Goal: Information Seeking & Learning: Understand process/instructions

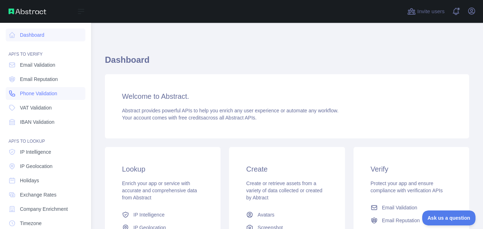
click at [18, 95] on link "Phone Validation" at bounding box center [46, 93] width 80 height 13
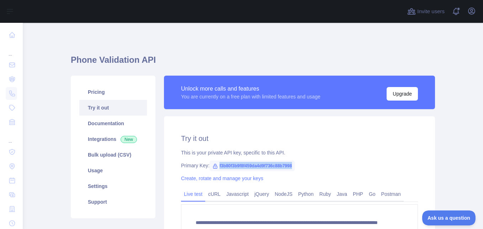
drag, startPoint x: 292, startPoint y: 166, endPoint x: 215, endPoint y: 163, distance: 77.6
click at [215, 163] on span "f3b80f3b9f8f459da4d9f736c88b7998" at bounding box center [252, 165] width 85 height 11
copy span "f3b80f3b9f8f459da4d9f736c88b7998"
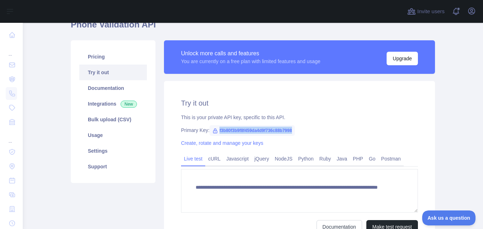
scroll to position [36, 0]
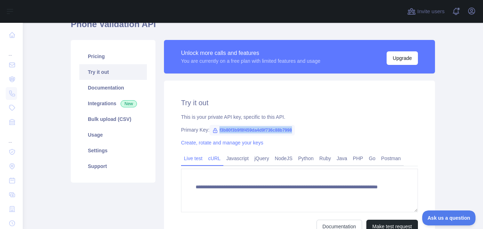
drag, startPoint x: 211, startPoint y: 159, endPoint x: 216, endPoint y: 159, distance: 5.0
click at [211, 159] on link "cURL" at bounding box center [214, 157] width 18 height 11
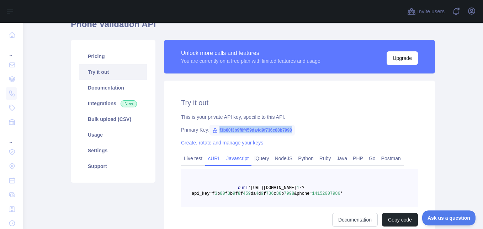
click at [231, 158] on link "Javascript" at bounding box center [238, 157] width 28 height 11
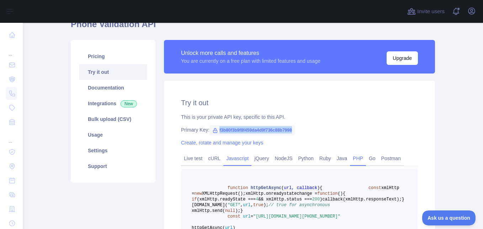
click at [352, 161] on link "PHP" at bounding box center [358, 157] width 16 height 11
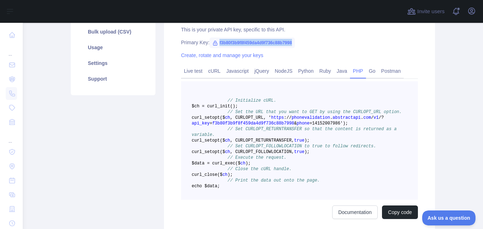
scroll to position [107, 0]
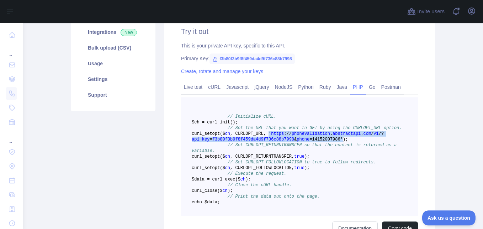
drag, startPoint x: 293, startPoint y: 138, endPoint x: 328, endPoint y: 145, distance: 35.9
click at [328, 142] on span "curl _setopt($ ch , CURLOPT_URL, ' https : / / phonevalidation . abstractapi . …" at bounding box center [288, 136] width 192 height 11
drag, startPoint x: 328, startPoint y: 145, endPoint x: 310, endPoint y: 142, distance: 18.3
click at [319, 142] on span "=14152007986')" at bounding box center [328, 139] width 36 height 5
drag, startPoint x: 295, startPoint y: 138, endPoint x: 325, endPoint y: 146, distance: 31.3
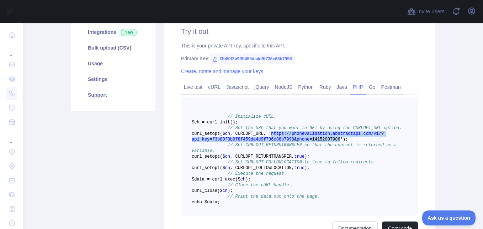
click at [325, 142] on span "curl _setopt($ ch , CURLOPT_URL, ' https : / / phonevalidation . abstractapi . …" at bounding box center [288, 136] width 192 height 11
copy span "https : / / phonevalidation . abstractapi . com / v1 / ? api_key = f3b80f3b9f8f…"
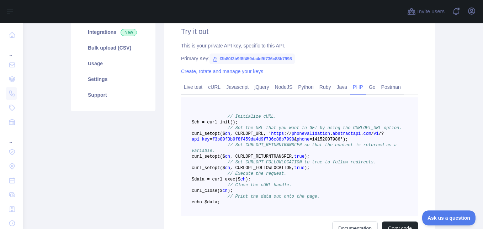
click at [402, 125] on pre "// Initialize cURL. $ch = curl _init() ; // Set the URL that you want to GET by…" at bounding box center [299, 156] width 237 height 118
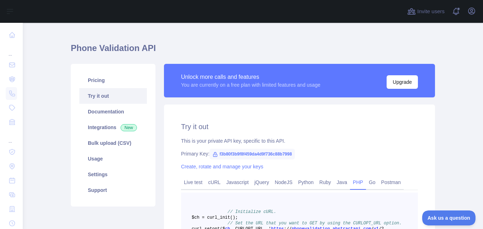
scroll to position [0, 0]
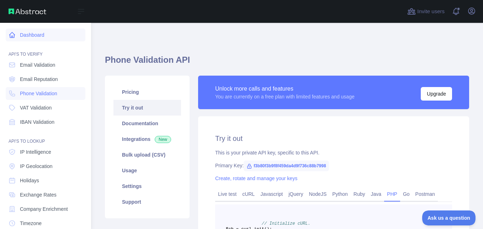
click at [16, 36] on link "Dashboard" at bounding box center [46, 34] width 80 height 13
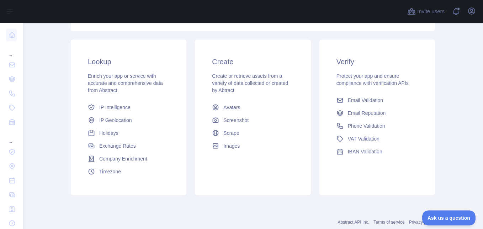
scroll to position [90, 0]
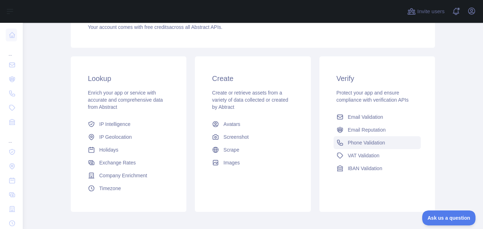
click at [380, 145] on span "Phone Validation" at bounding box center [366, 142] width 37 height 7
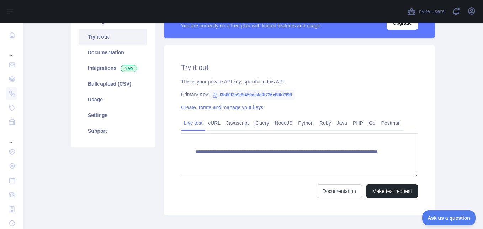
scroll to position [55, 0]
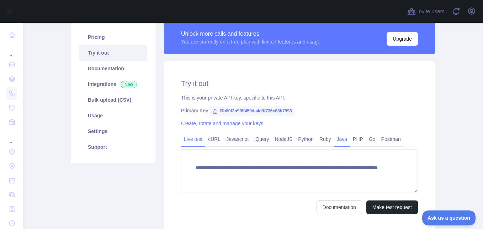
click at [334, 136] on link "Java" at bounding box center [342, 138] width 16 height 11
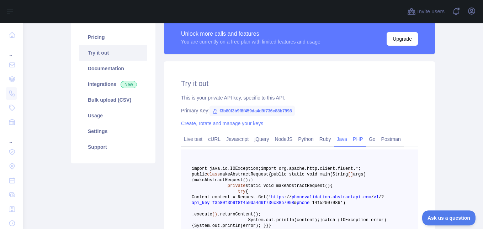
click at [351, 140] on link "PHP" at bounding box center [358, 138] width 16 height 11
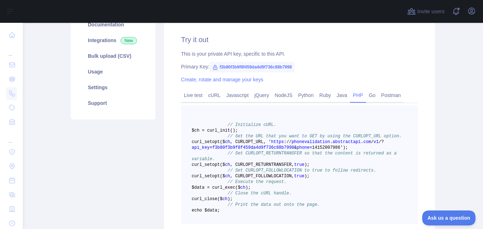
scroll to position [90, 0]
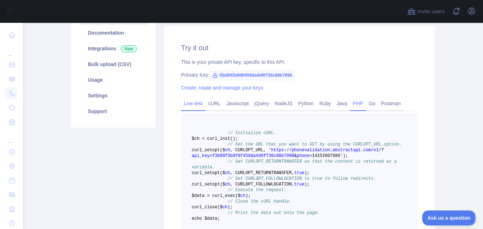
click at [185, 107] on link "Live test" at bounding box center [193, 103] width 24 height 11
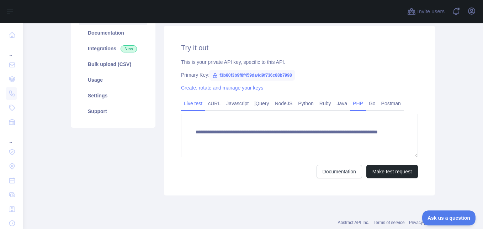
click at [350, 99] on link "PHP" at bounding box center [358, 103] width 16 height 11
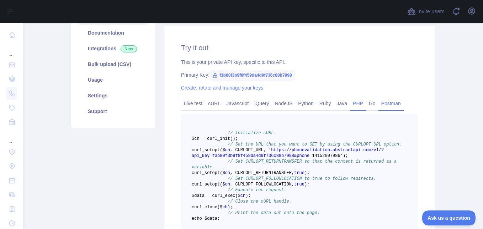
click at [379, 103] on link "Postman" at bounding box center [391, 103] width 25 height 11
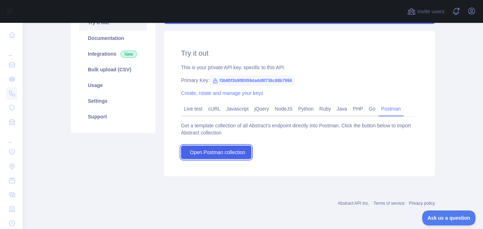
click at [225, 150] on span "Open Postman collection" at bounding box center [218, 151] width 56 height 7
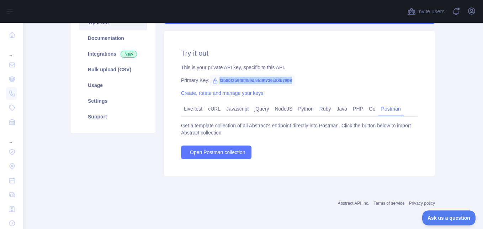
drag, startPoint x: 292, startPoint y: 80, endPoint x: 215, endPoint y: 82, distance: 77.3
click at [215, 82] on span "f3b80f3b9f8f459da4d9f736c88b7998" at bounding box center [252, 80] width 85 height 11
copy span "f3b80f3b9f8f459da4d9f736c88b7998"
click at [250, 182] on div "Phone Validation API Pricing Try it out Documentation Integrations New Bulk upl…" at bounding box center [253, 70] width 364 height 231
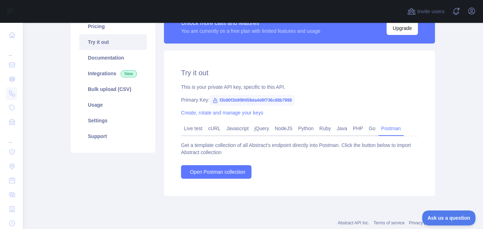
scroll to position [49, 0]
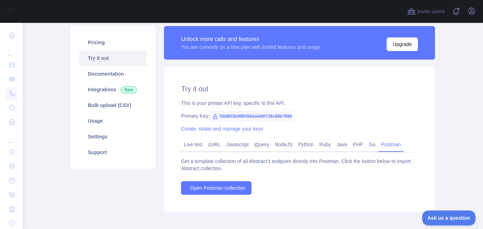
click at [429, 145] on div "Try it out This is your private API key, specific to this API. Primary Key: f3b…" at bounding box center [299, 139] width 271 height 145
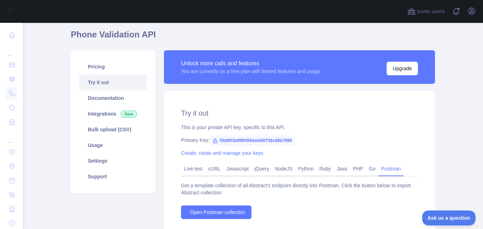
scroll to position [0, 0]
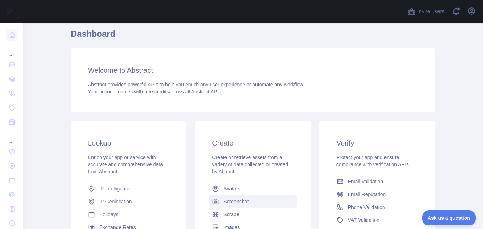
scroll to position [107, 0]
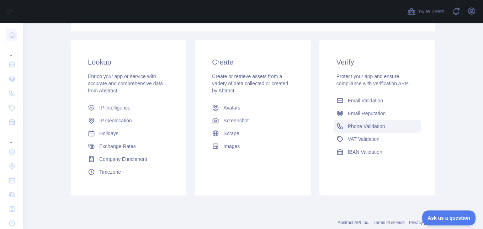
click at [359, 129] on span "Phone Validation" at bounding box center [366, 125] width 37 height 7
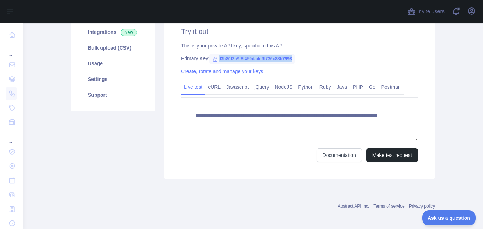
drag, startPoint x: 298, startPoint y: 55, endPoint x: 216, endPoint y: 59, distance: 82.3
click at [216, 59] on div "Primary Key: f3b80f3b9f8f459da4d9f736c88b7998" at bounding box center [299, 58] width 237 height 7
copy span "f3b80f3b9f8f459da4d9f736c88b7998"
